Goal: Information Seeking & Learning: Learn about a topic

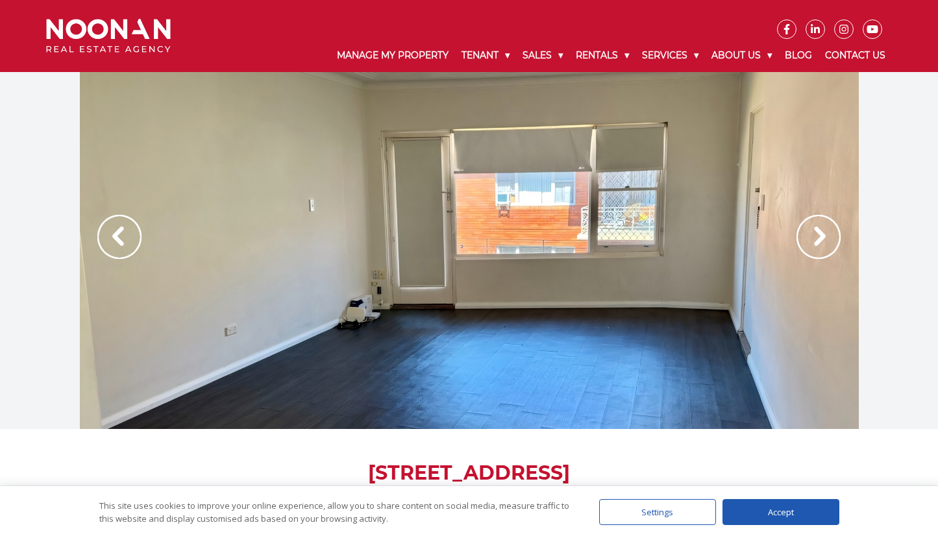
click at [821, 235] on img at bounding box center [818, 237] width 44 height 44
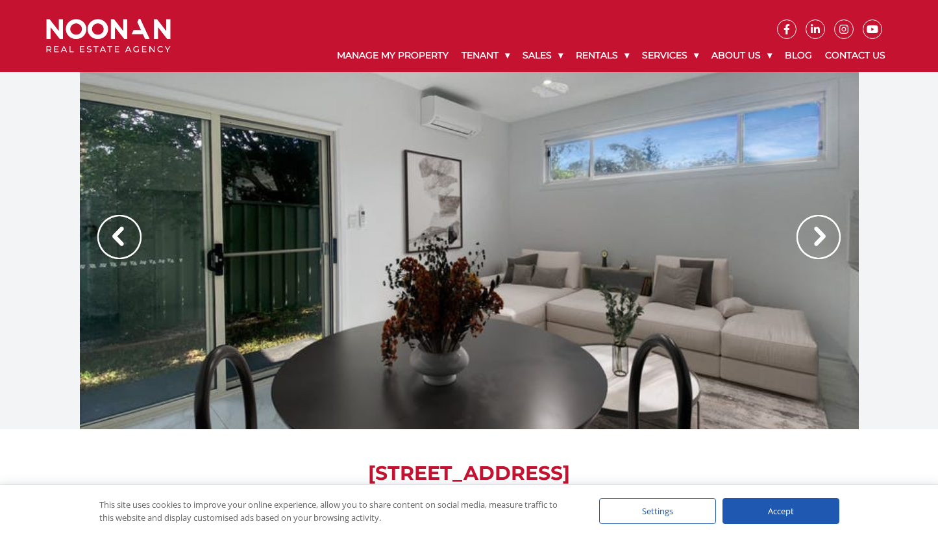
click at [826, 236] on img at bounding box center [818, 237] width 44 height 44
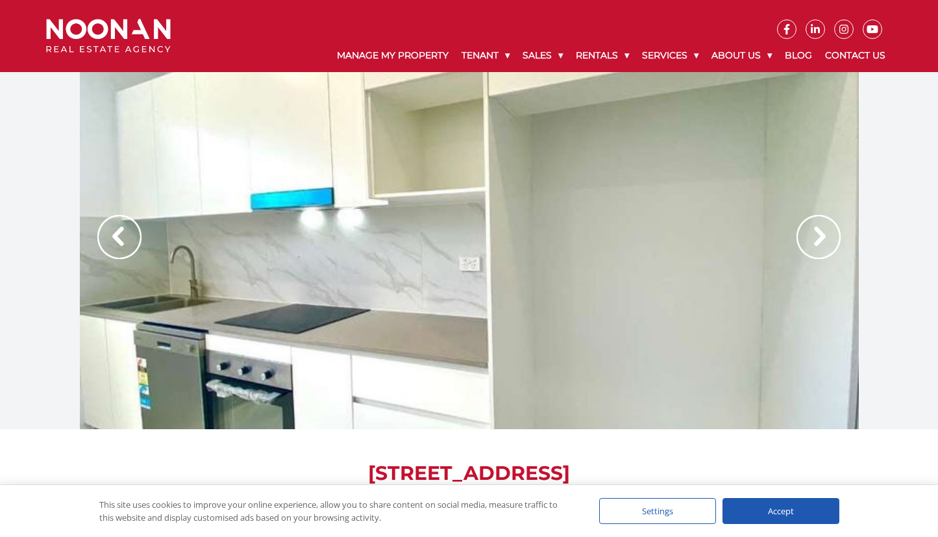
click at [824, 234] on img at bounding box center [818, 237] width 44 height 44
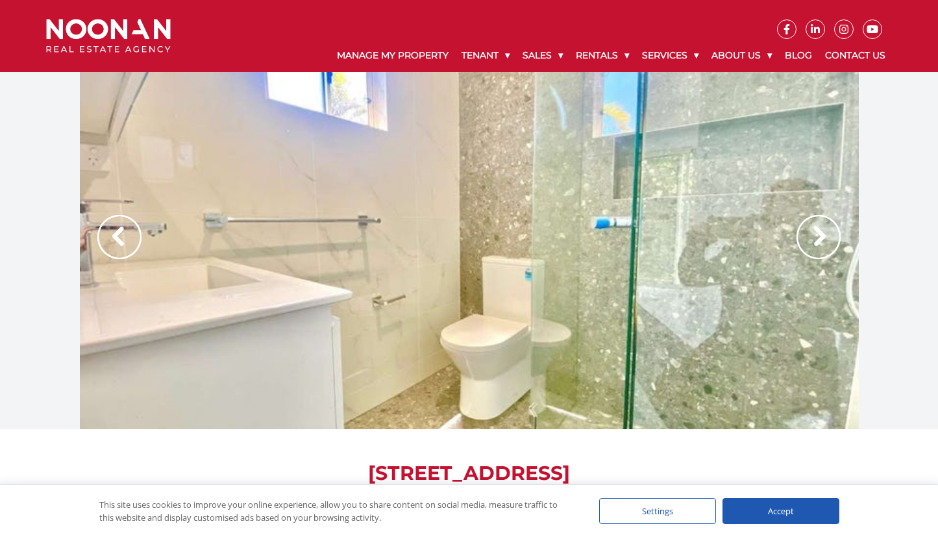
click at [820, 233] on img at bounding box center [818, 237] width 44 height 44
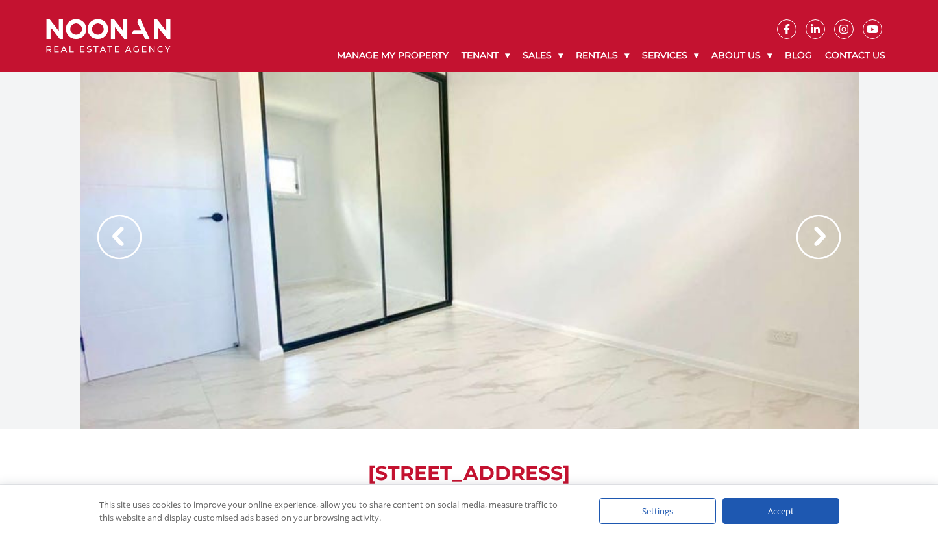
click at [820, 233] on img at bounding box center [818, 237] width 44 height 44
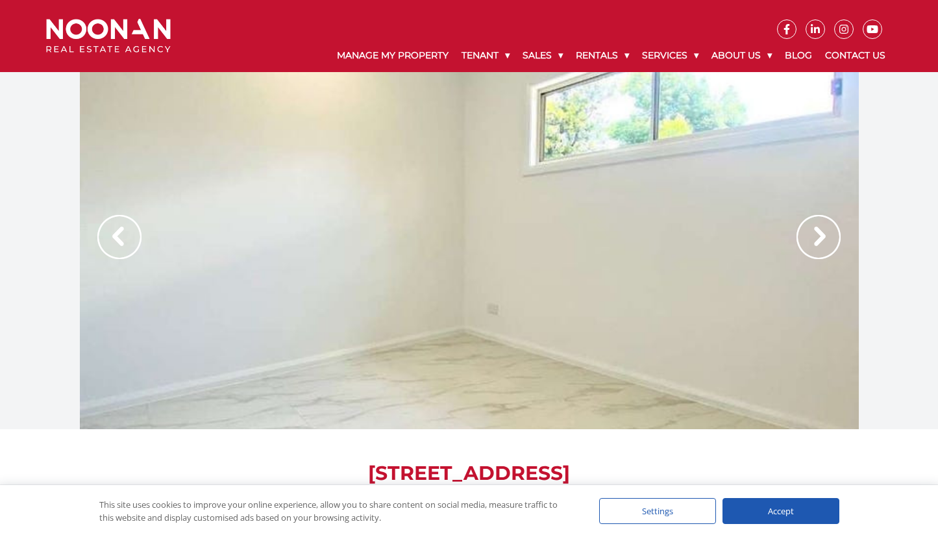
click at [820, 233] on img at bounding box center [818, 237] width 44 height 44
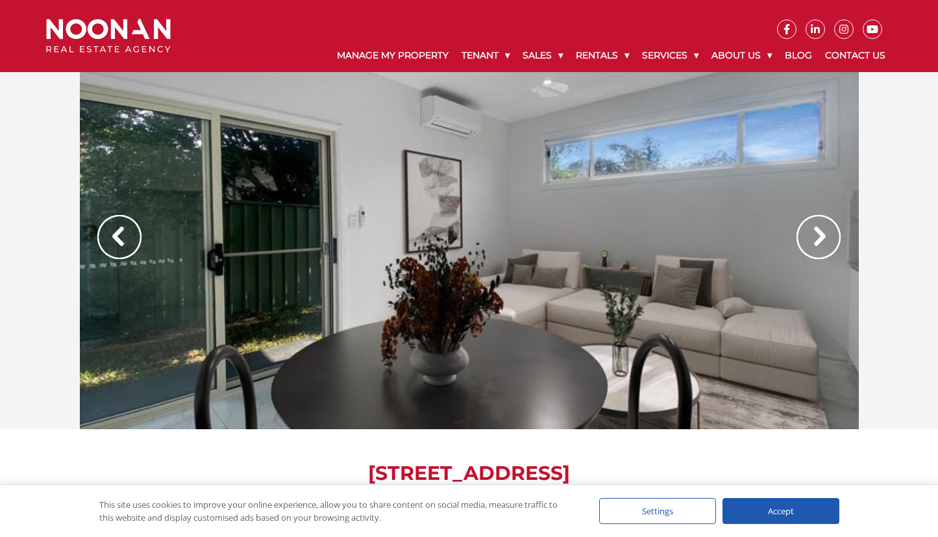
click at [876, 217] on div at bounding box center [469, 250] width 938 height 357
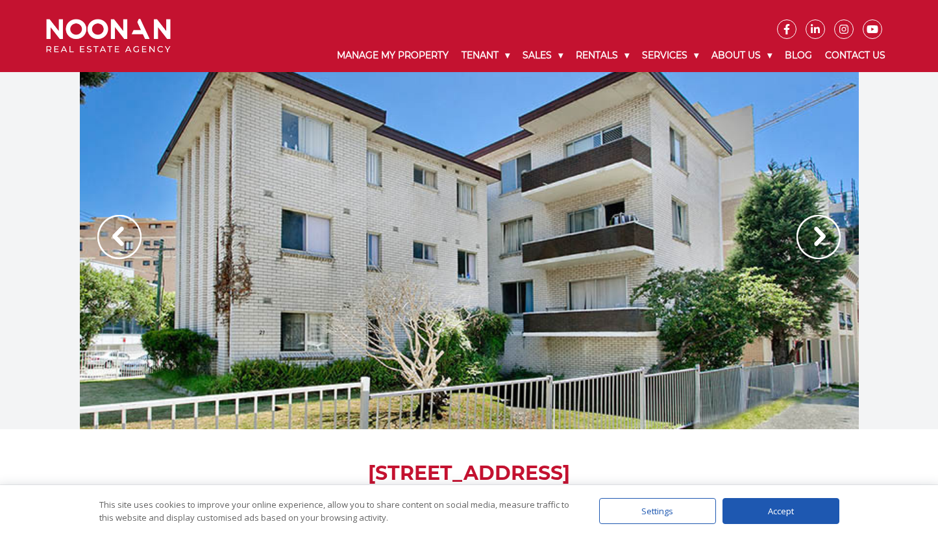
click at [826, 237] on img at bounding box center [818, 237] width 44 height 44
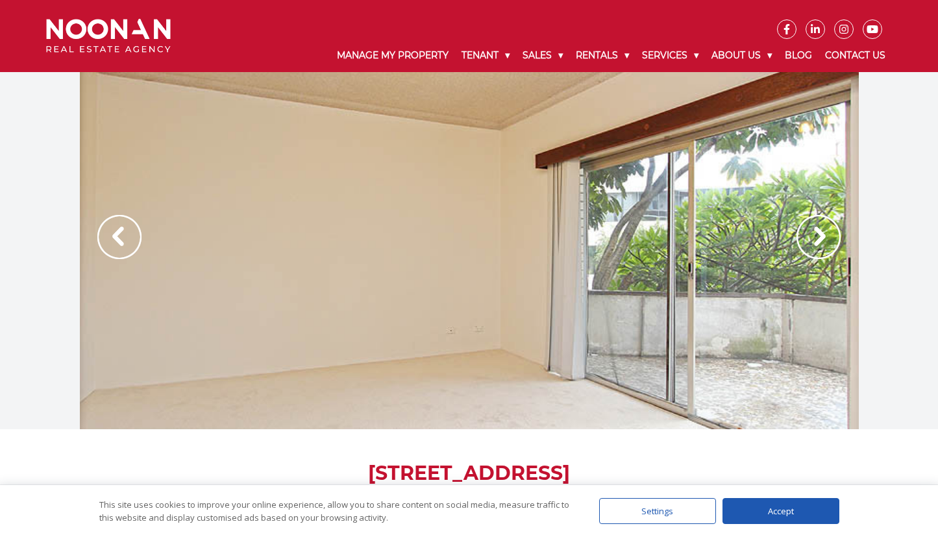
click at [826, 237] on img at bounding box center [818, 237] width 44 height 44
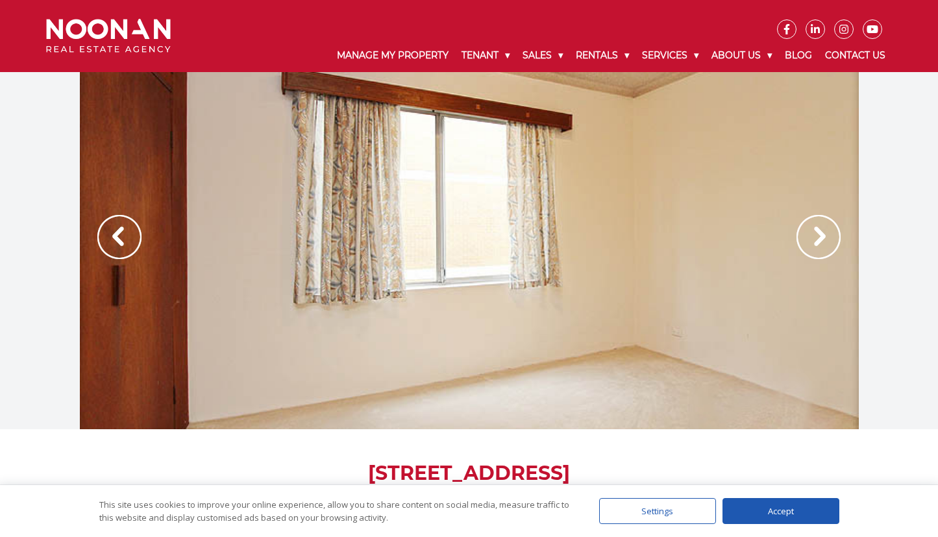
click at [826, 237] on img at bounding box center [818, 237] width 44 height 44
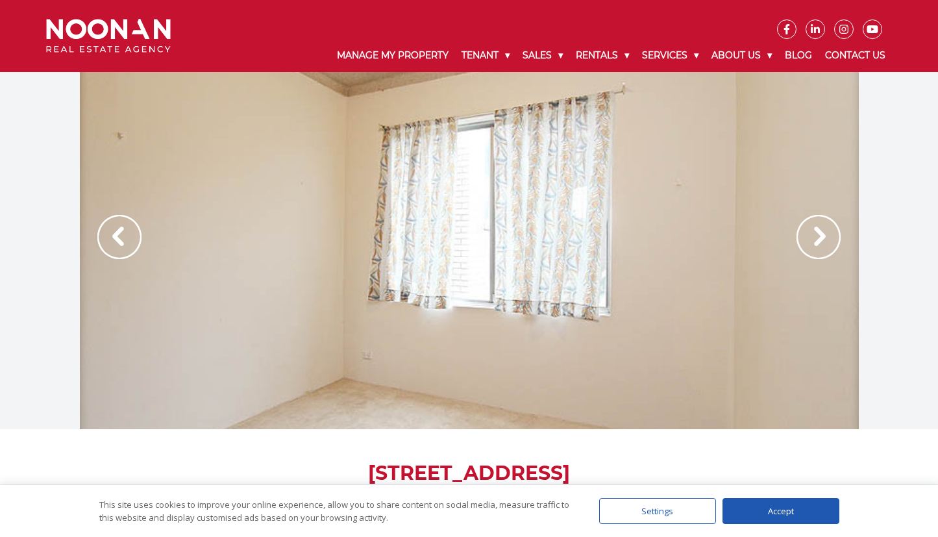
click at [826, 237] on img at bounding box center [818, 237] width 44 height 44
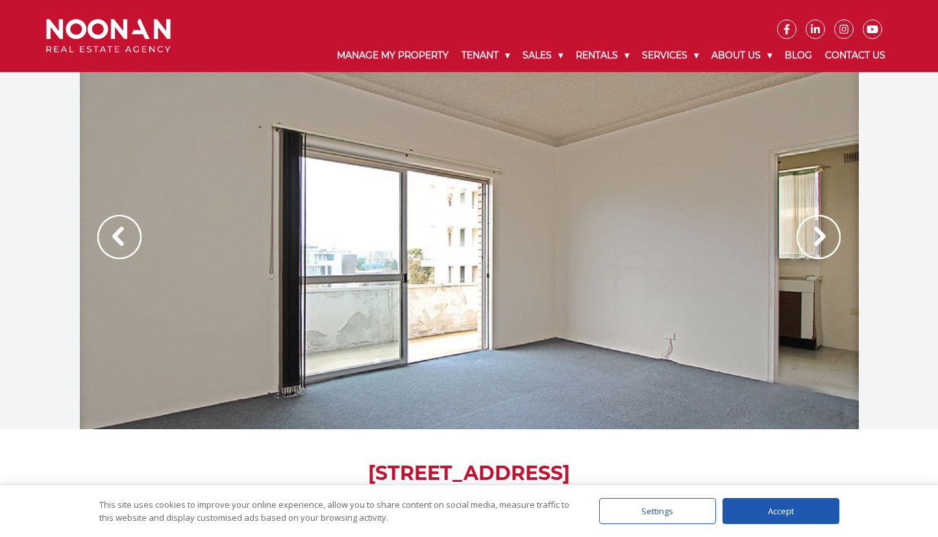
click at [817, 236] on img at bounding box center [818, 237] width 44 height 44
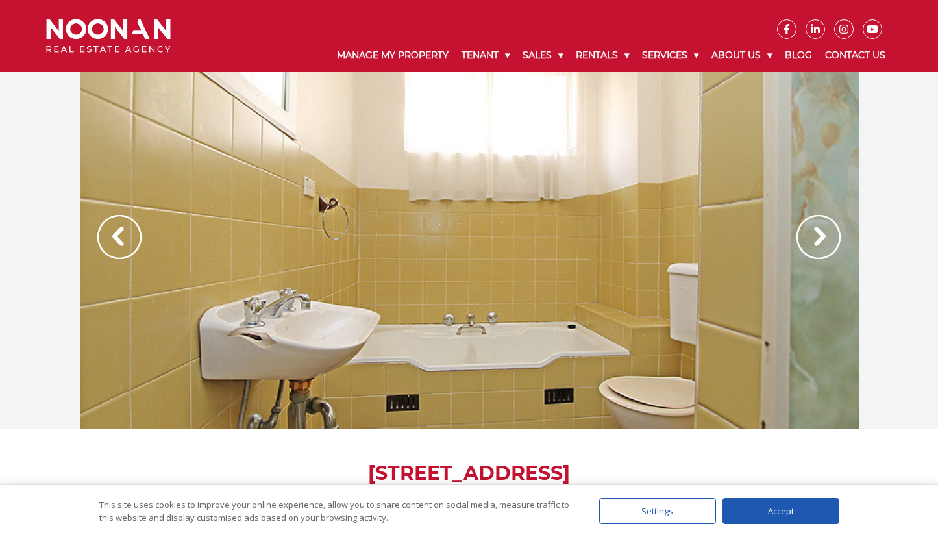
click at [817, 236] on img at bounding box center [818, 237] width 44 height 44
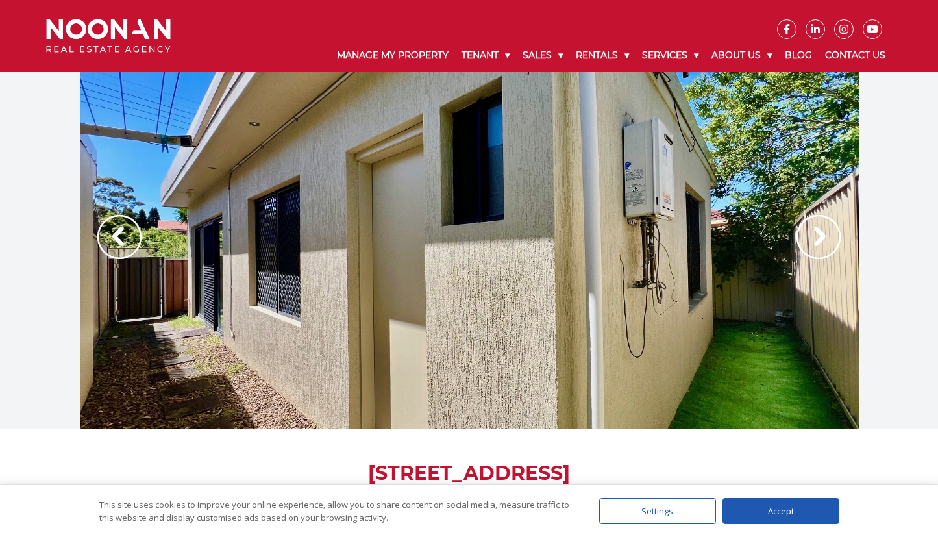
click at [820, 241] on img at bounding box center [818, 237] width 44 height 44
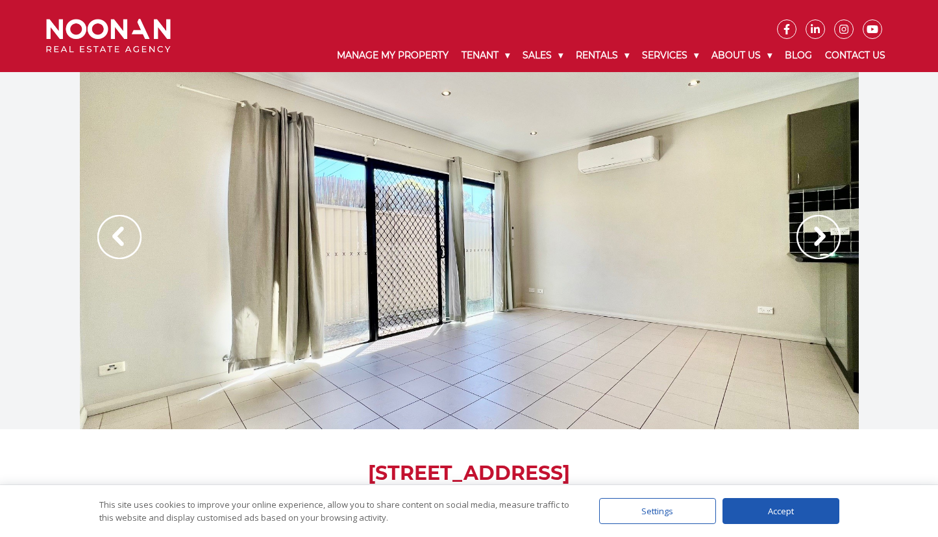
click at [820, 243] on img at bounding box center [818, 237] width 44 height 44
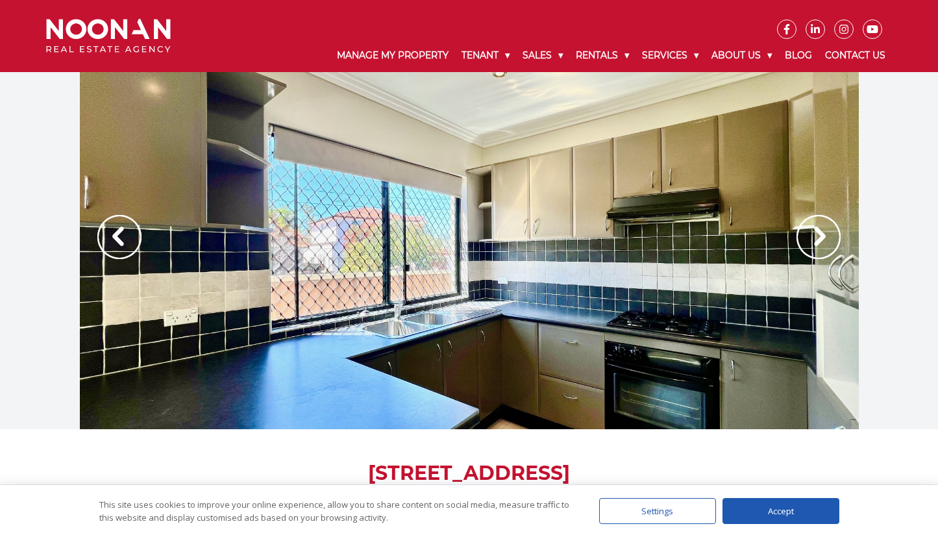
click at [820, 243] on img at bounding box center [818, 237] width 44 height 44
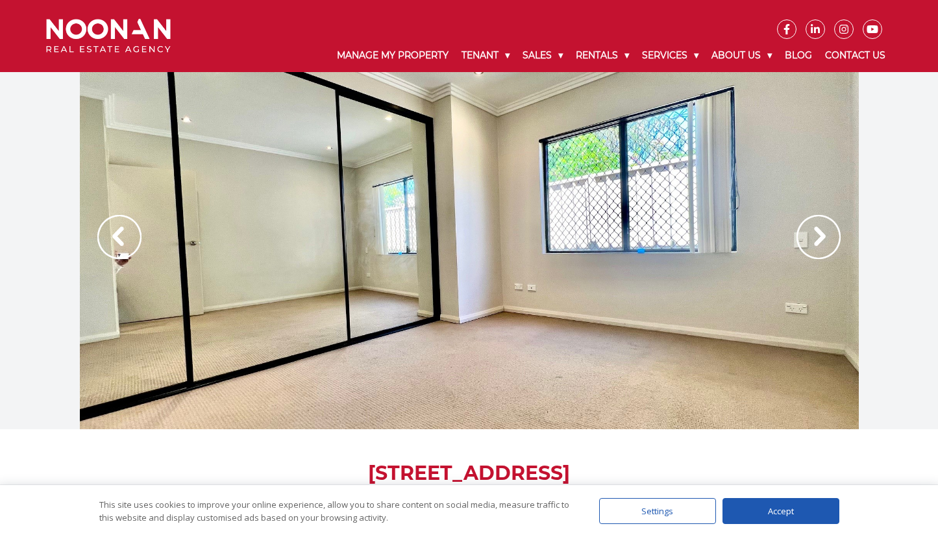
click at [820, 243] on img at bounding box center [818, 237] width 44 height 44
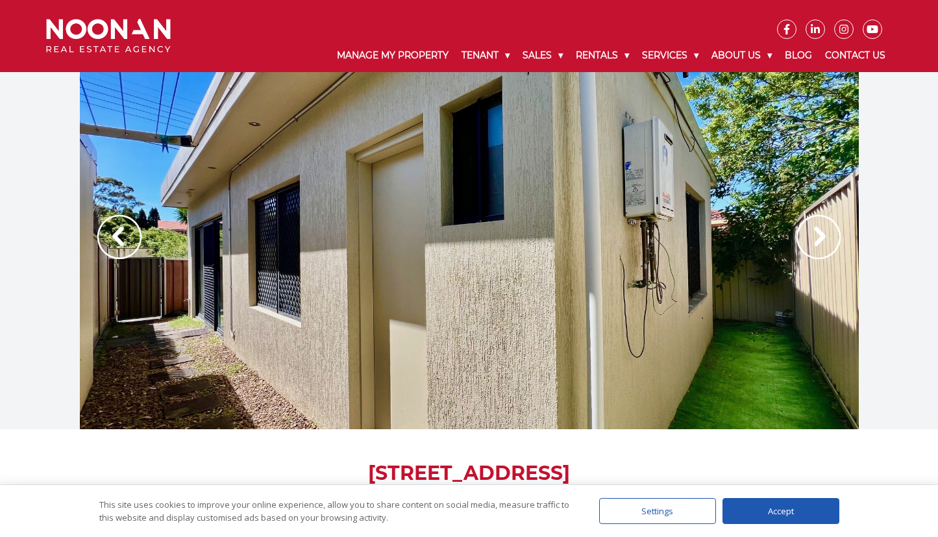
click at [824, 240] on img at bounding box center [818, 237] width 44 height 44
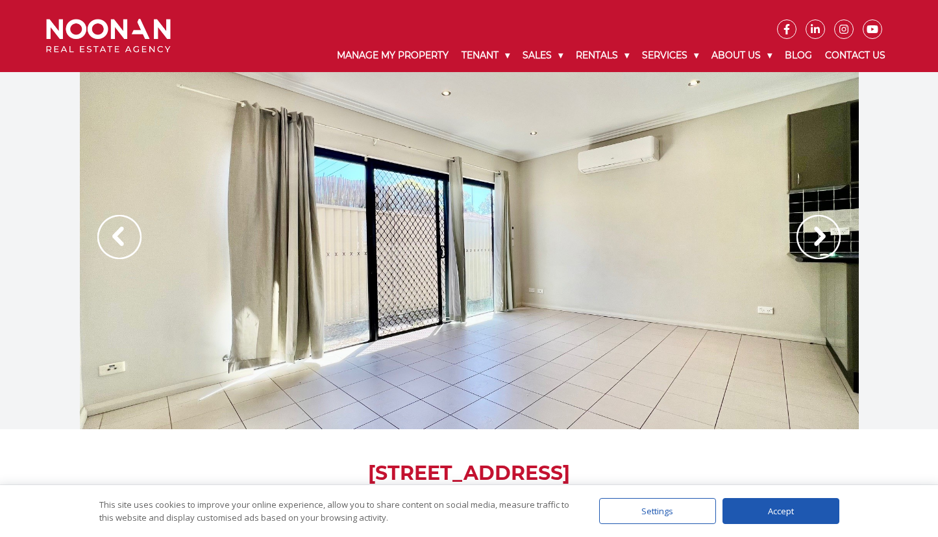
click at [819, 232] on img at bounding box center [818, 237] width 44 height 44
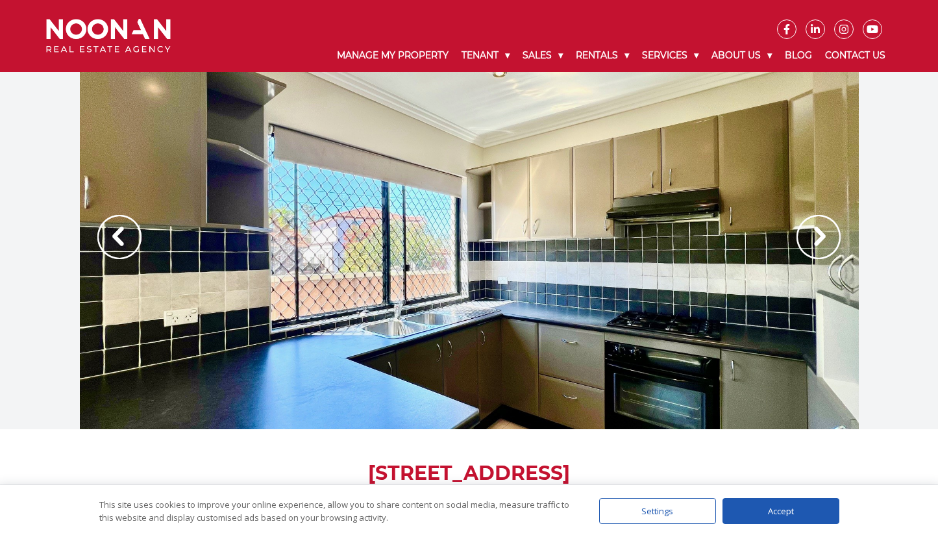
click at [821, 232] on img at bounding box center [818, 237] width 44 height 44
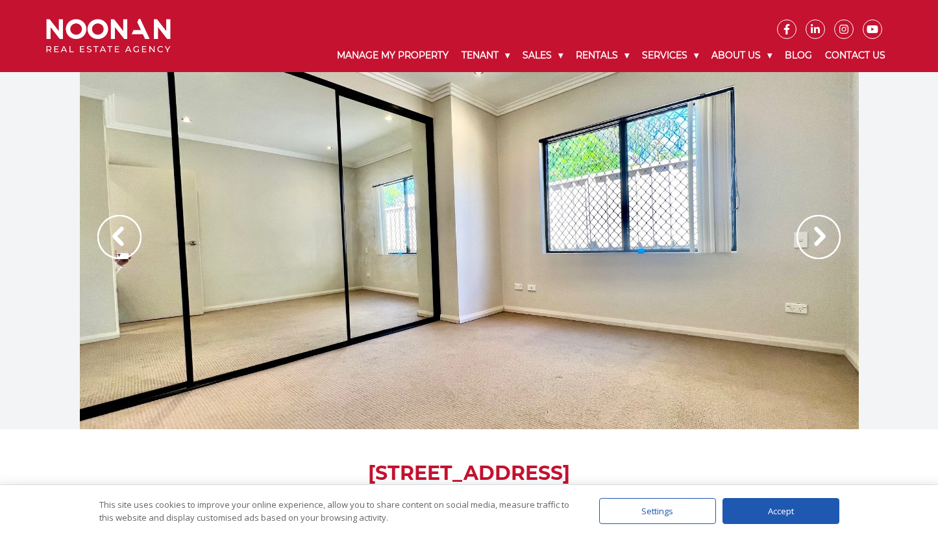
click at [820, 237] on img at bounding box center [818, 237] width 44 height 44
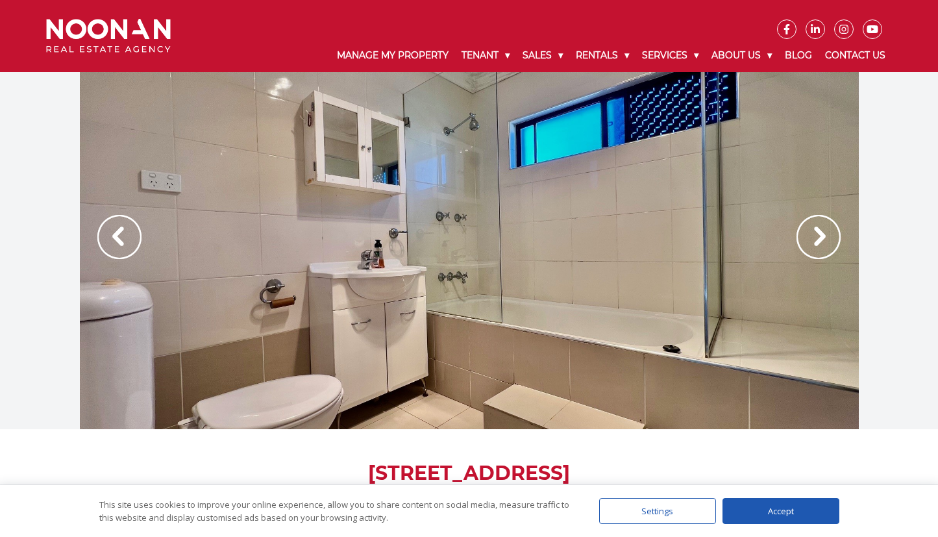
click at [820, 237] on img at bounding box center [818, 237] width 44 height 44
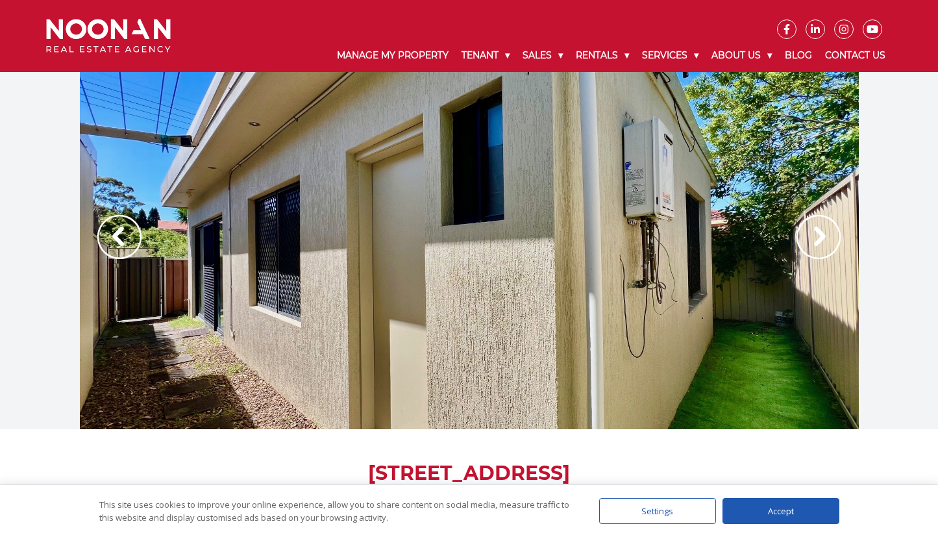
click at [820, 237] on img at bounding box center [818, 237] width 44 height 44
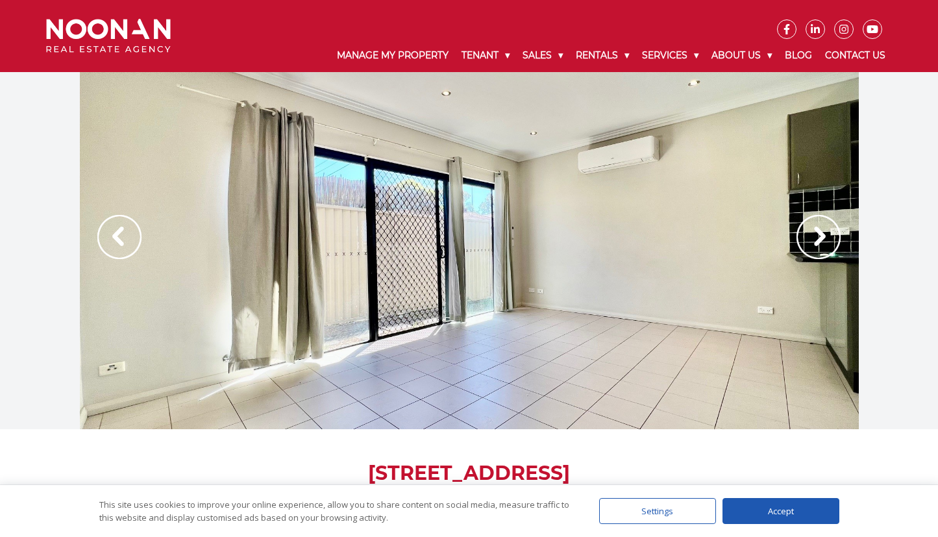
click at [823, 237] on img at bounding box center [818, 237] width 44 height 44
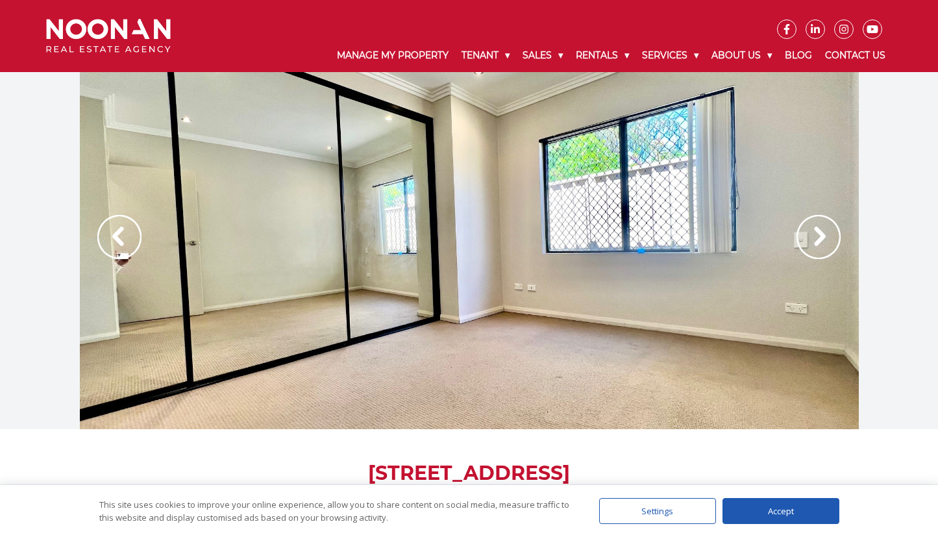
click at [821, 234] on img at bounding box center [818, 237] width 44 height 44
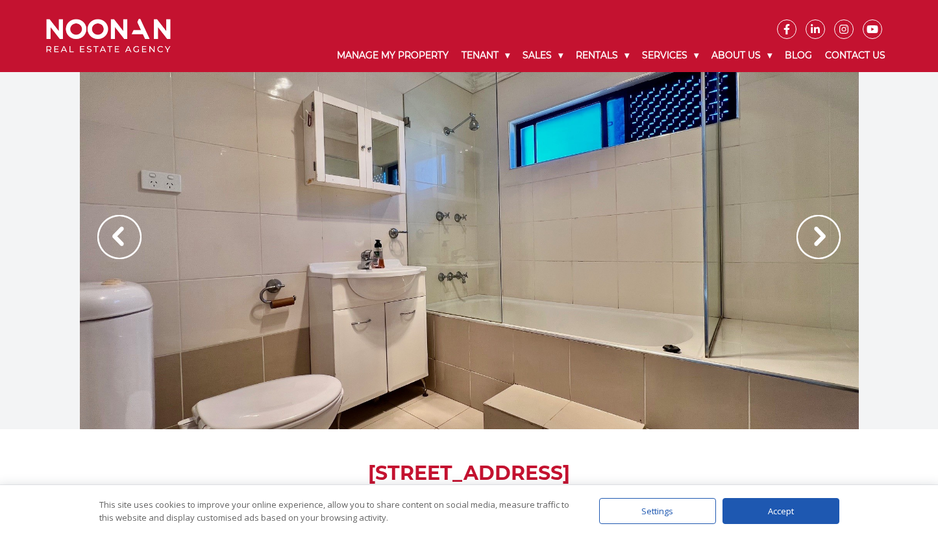
click at [816, 236] on img at bounding box center [818, 237] width 44 height 44
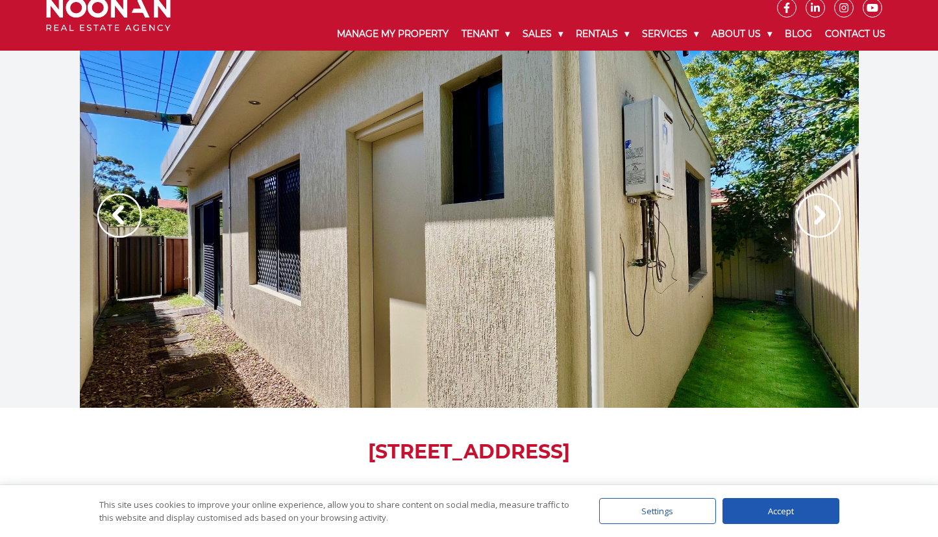
scroll to position [36, 0]
